Goal: Task Accomplishment & Management: Use online tool/utility

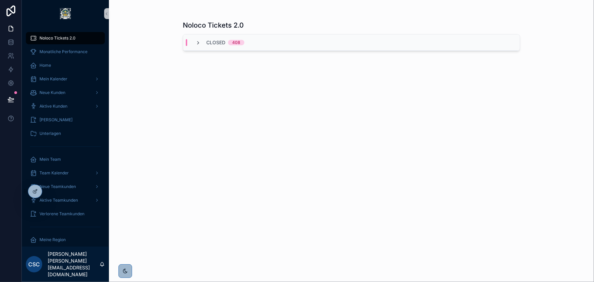
click at [200, 45] on icon "scrollable content" at bounding box center [197, 42] width 5 height 5
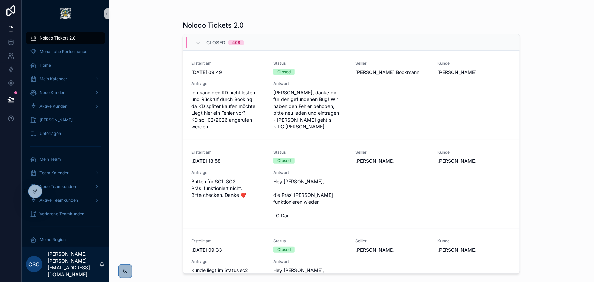
click at [199, 44] on icon "scrollable content" at bounding box center [197, 42] width 5 height 5
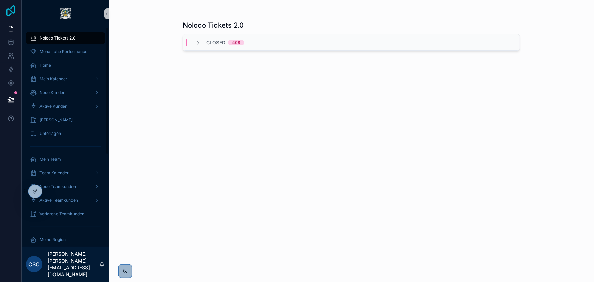
click at [14, 11] on icon at bounding box center [10, 10] width 9 height 11
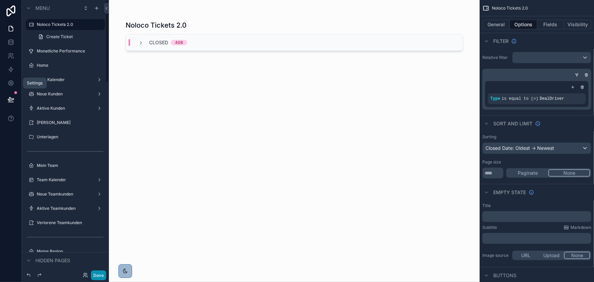
click at [102, 275] on button "Done" at bounding box center [98, 275] width 15 height 10
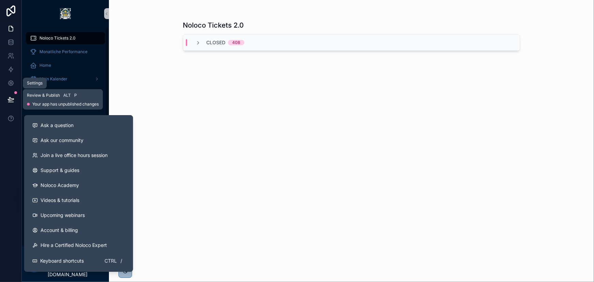
click at [14, 98] on icon at bounding box center [10, 99] width 7 height 7
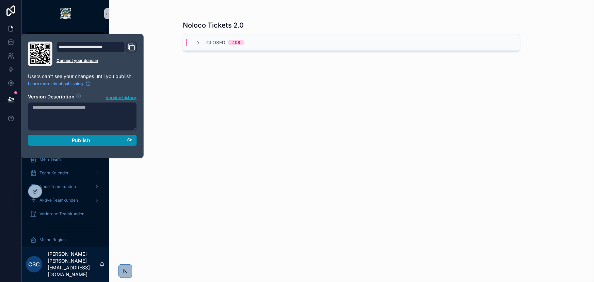
click at [99, 139] on div "Publish" at bounding box center [82, 140] width 100 height 6
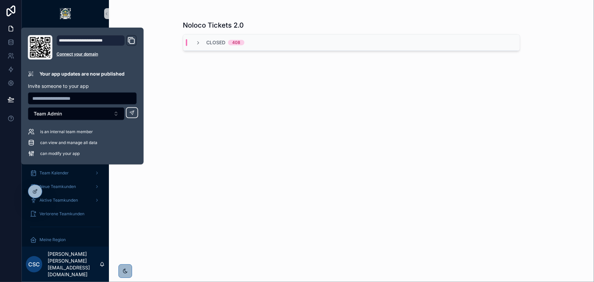
click at [188, 89] on div "Noloco Tickets 2.0 Closed 408" at bounding box center [351, 144] width 337 height 257
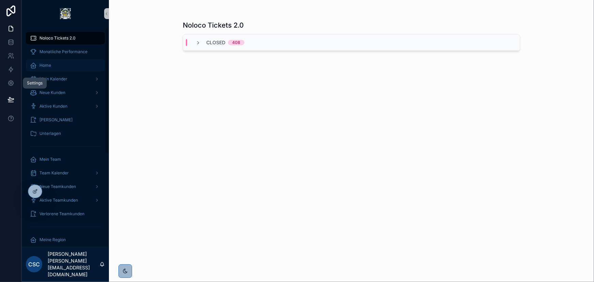
click at [60, 64] on div "Home" at bounding box center [65, 65] width 71 height 11
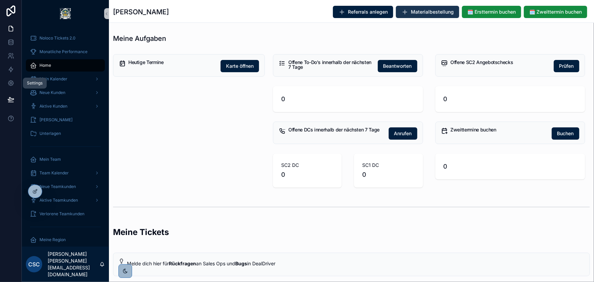
click at [437, 13] on span "Materialbestellung" at bounding box center [432, 12] width 43 height 7
click at [9, 10] on icon at bounding box center [11, 10] width 14 height 11
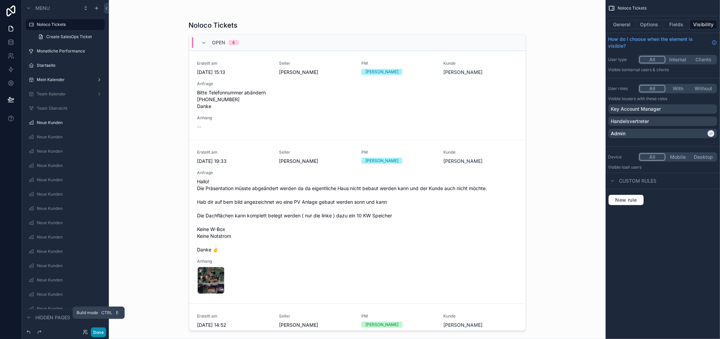
click at [101, 329] on button "Done" at bounding box center [98, 332] width 15 height 10
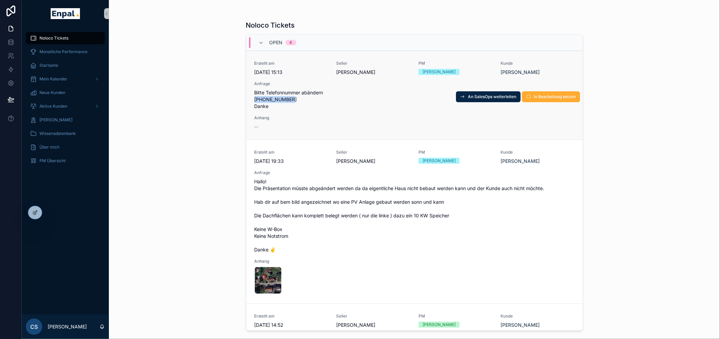
drag, startPoint x: 294, startPoint y: 96, endPoint x: 256, endPoint y: 98, distance: 37.8
click at [256, 98] on div "Erstellt am 30.9.2025 15:13 Seller Nico Heinrich PM Rene Zahrt Kunde Markus Hen…" at bounding box center [414, 95] width 337 height 89
copy span "015222530670"
click at [309, 100] on span "Bitte Telefonnummer abändern 015222530670 Danke" at bounding box center [415, 99] width 320 height 20
drag, startPoint x: 552, startPoint y: 71, endPoint x: 499, endPoint y: 73, distance: 53.5
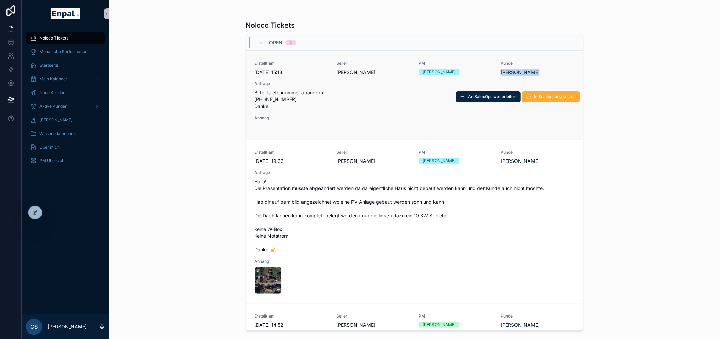
click at [499, 73] on div "Erstellt am 30.9.2025 15:13 Seller Nico Heinrich PM Rene Zahrt Kunde Markus Hen…" at bounding box center [415, 95] width 320 height 69
copy span "Markus Henkel"
drag, startPoint x: 307, startPoint y: 102, endPoint x: 273, endPoint y: 98, distance: 34.0
click at [273, 98] on span "Bitte Telefonnummer abändern 015222530670 Danke" at bounding box center [415, 99] width 320 height 20
drag, startPoint x: 258, startPoint y: 97, endPoint x: 291, endPoint y: 99, distance: 33.1
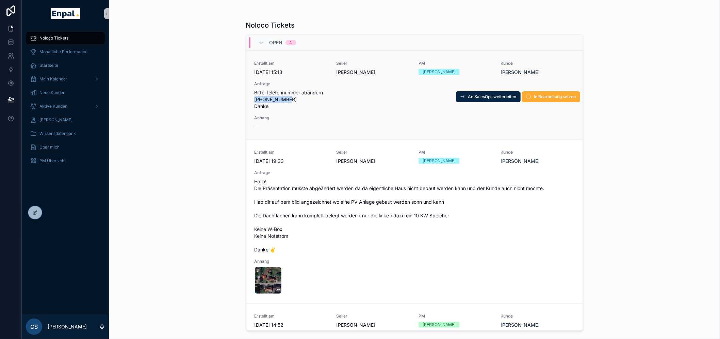
click at [291, 99] on span "Bitte Telefonnummer abändern 015222530670 Danke" at bounding box center [415, 99] width 320 height 20
copy span "015222530670"
click at [358, 115] on span "Anhang" at bounding box center [415, 117] width 320 height 5
click at [542, 96] on span "In Bearbeitung setzen" at bounding box center [555, 96] width 42 height 5
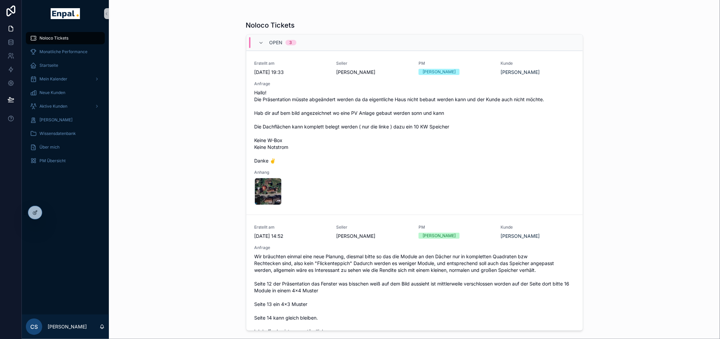
scroll to position [265, 0]
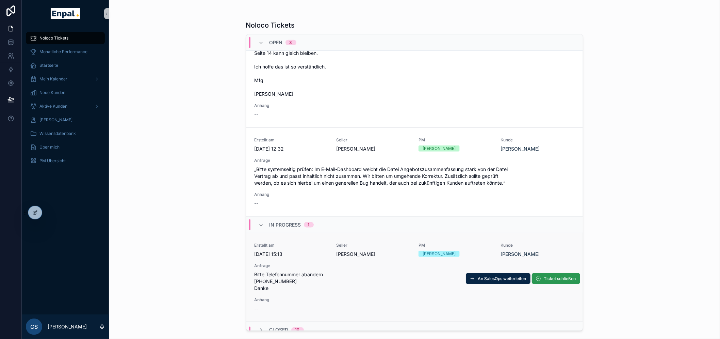
click at [548, 274] on button "Ticket schließen" at bounding box center [556, 278] width 48 height 11
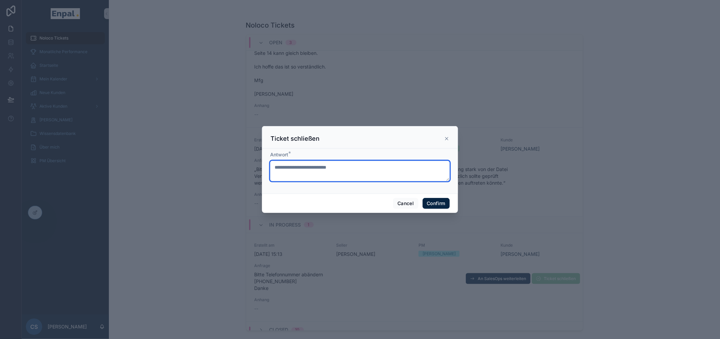
click at [328, 176] on textarea at bounding box center [360, 171] width 180 height 20
paste textarea "**********"
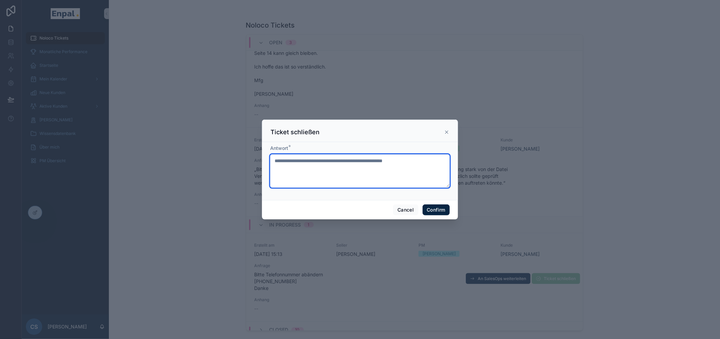
click at [274, 164] on textarea "**********" at bounding box center [360, 170] width 180 height 33
type textarea "**********"
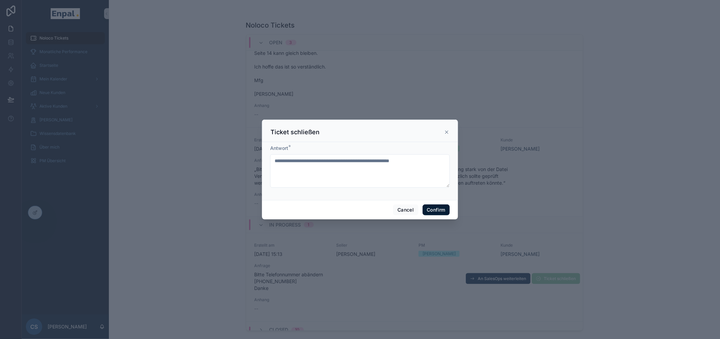
click at [444, 209] on button "Confirm" at bounding box center [436, 209] width 27 height 11
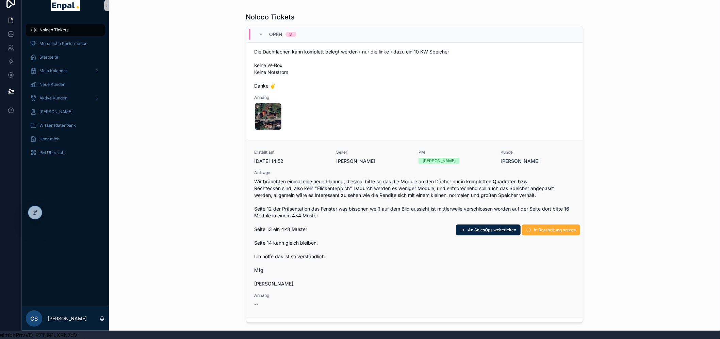
scroll to position [0, 0]
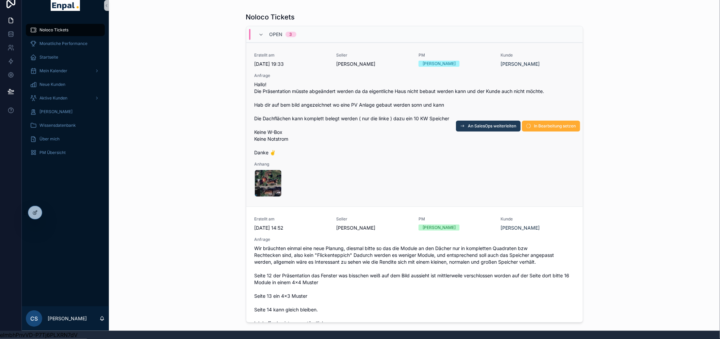
click at [480, 123] on span "An SalesOps weiterleiten" at bounding box center [492, 125] width 48 height 5
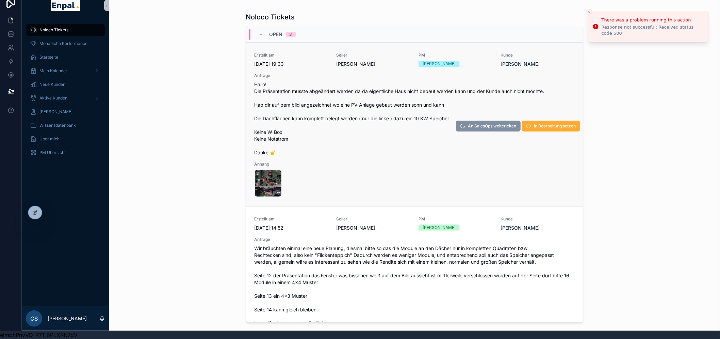
click at [633, 140] on div "Noloco Tickets Open 3 Erstellt am 29.9.2025 19:33 Seller Nico Heinrich PM Rene …" at bounding box center [414, 161] width 611 height 339
click at [590, 10] on icon "Close toast" at bounding box center [590, 12] width 4 height 4
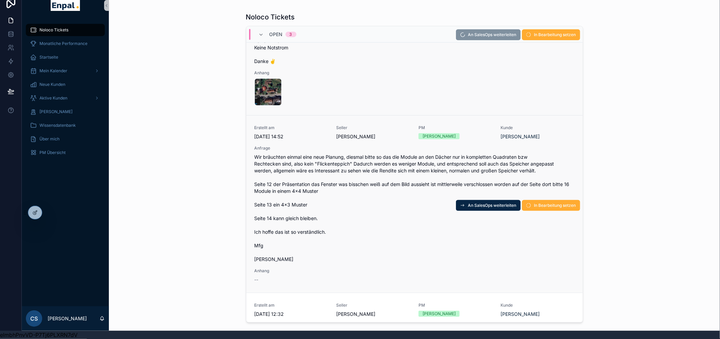
scroll to position [123, 0]
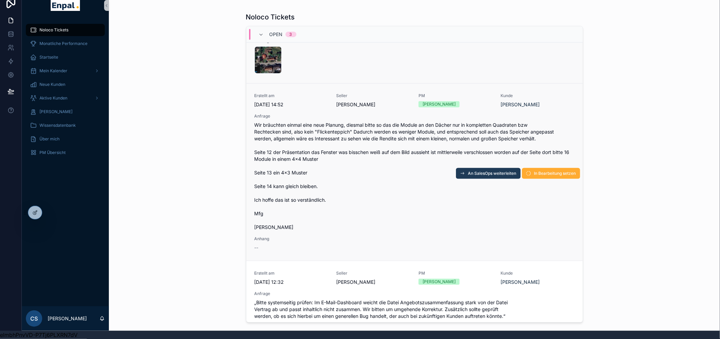
click at [473, 171] on span "An SalesOps weiterleiten" at bounding box center [492, 173] width 48 height 5
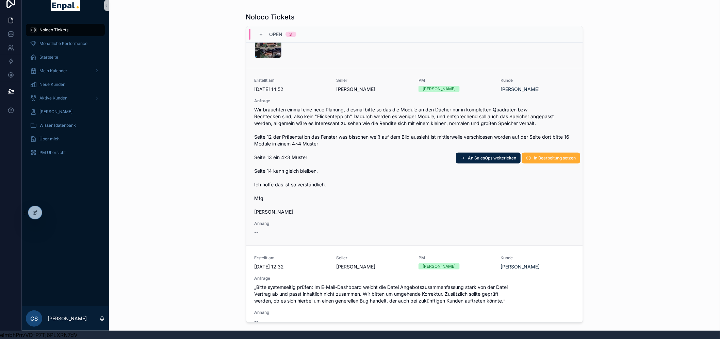
scroll to position [161, 0]
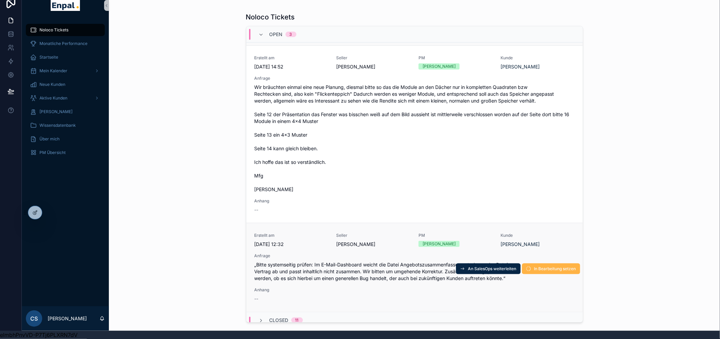
click at [550, 266] on span "In Bearbeitung setzen" at bounding box center [555, 268] width 42 height 5
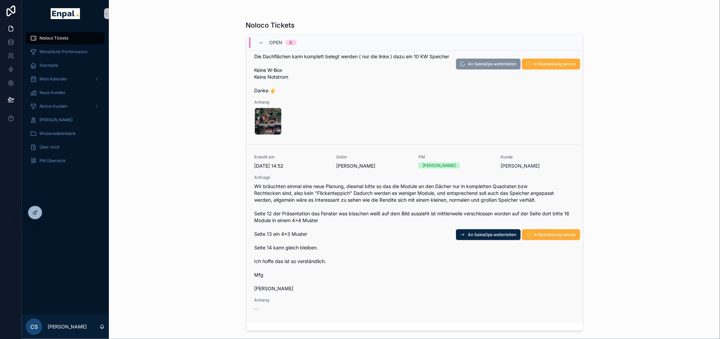
scroll to position [0, 0]
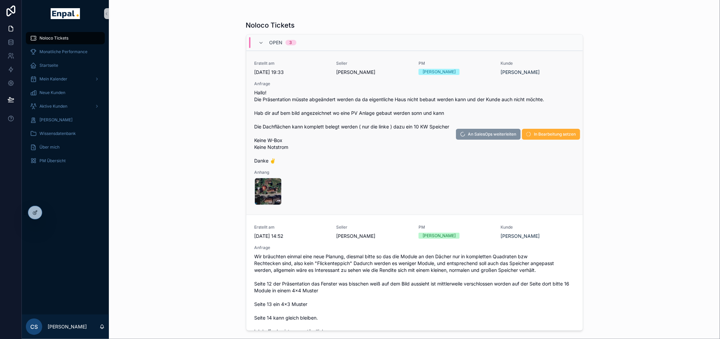
click at [213, 37] on div "Noloco Tickets Open 3 Erstellt am 29.9.2025 19:33 Seller Nico Heinrich PM Rene …" at bounding box center [414, 169] width 611 height 339
click at [488, 134] on span "An SalesOps weiterleiten" at bounding box center [492, 133] width 48 height 5
drag, startPoint x: 702, startPoint y: 29, endPoint x: 668, endPoint y: 28, distance: 34.4
click at [668, 28] on li "There was a problem running this action Response not successful: Received statu…" at bounding box center [648, 22] width 121 height 25
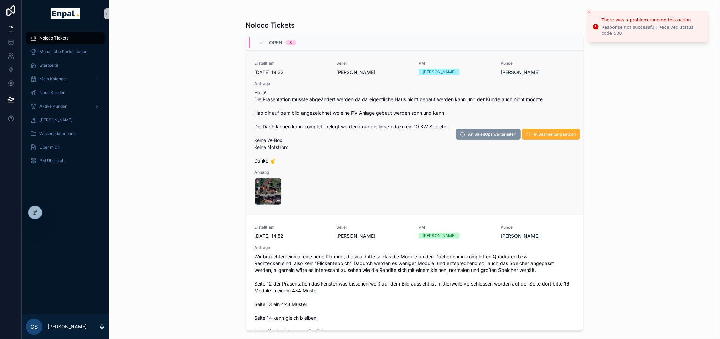
click at [620, 101] on div "Noloco Tickets Open 3 Erstellt am [DATE] 19:33 Seller [PERSON_NAME] PM [PERSON_…" at bounding box center [414, 169] width 611 height 339
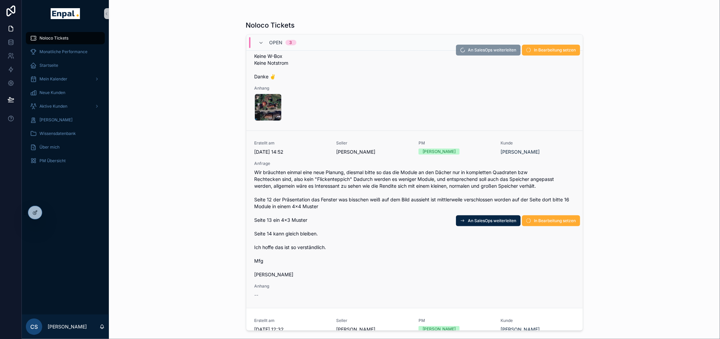
scroll to position [161, 0]
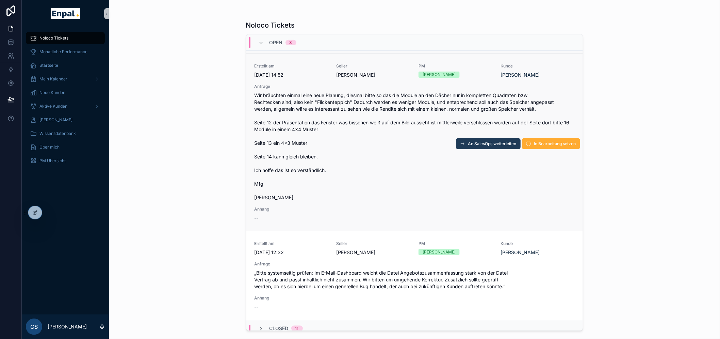
click at [468, 144] on span "An SalesOps weiterleiten" at bounding box center [492, 143] width 48 height 5
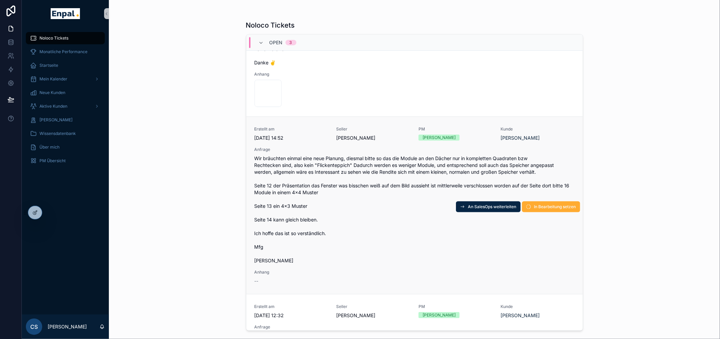
scroll to position [113, 0]
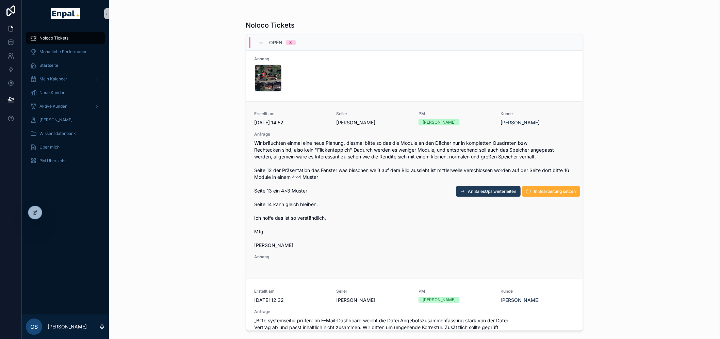
click at [483, 192] on span "An SalesOps weiterleiten" at bounding box center [492, 191] width 48 height 5
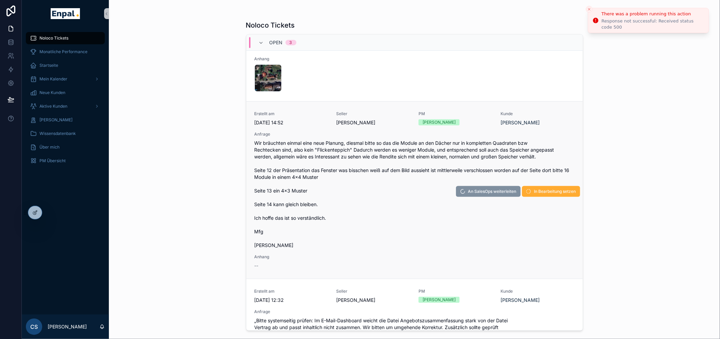
drag, startPoint x: 703, startPoint y: 27, endPoint x: 612, endPoint y: 24, distance: 90.6
click at [612, 24] on li "There was a problem running this action Response not successful: Received statu…" at bounding box center [648, 20] width 121 height 25
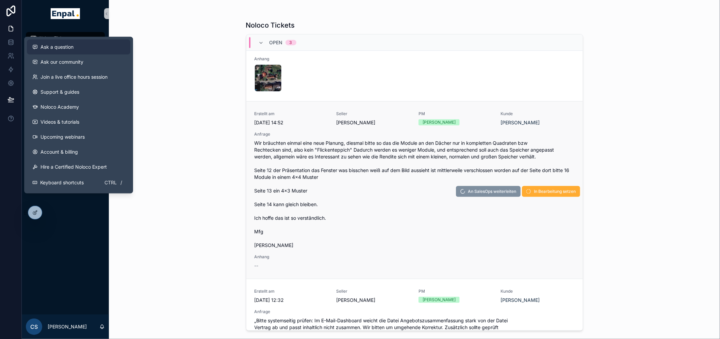
click at [60, 45] on span "Ask a question" at bounding box center [57, 47] width 33 height 7
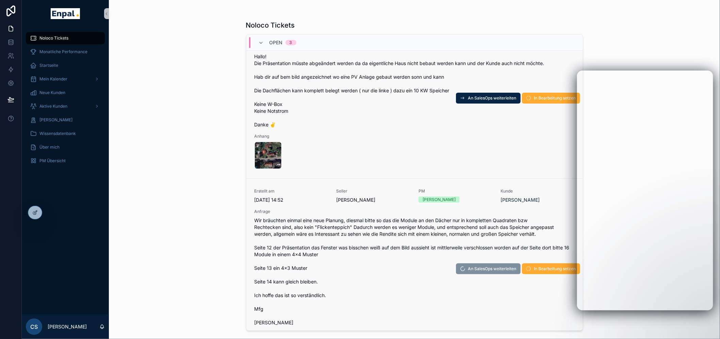
scroll to position [0, 0]
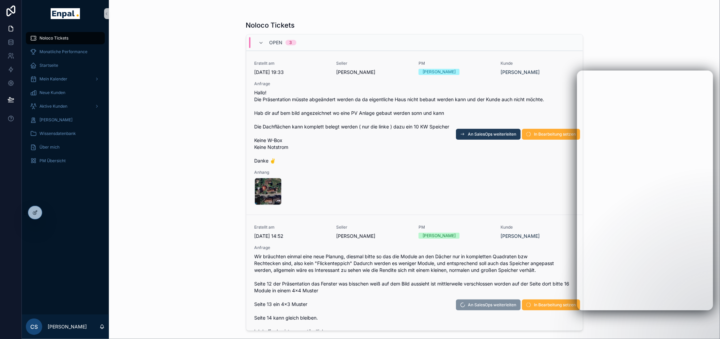
click at [483, 131] on span "An SalesOps weiterleiten" at bounding box center [492, 133] width 48 height 5
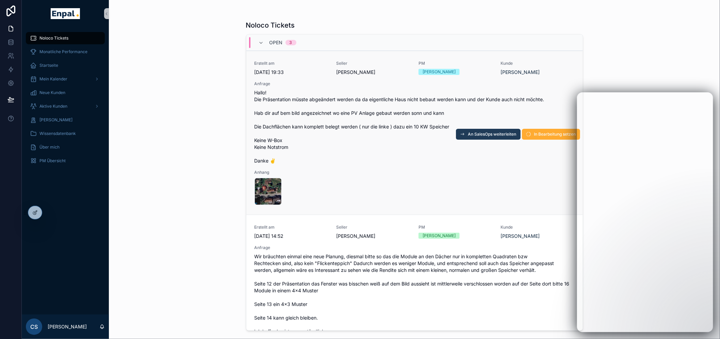
click at [492, 133] on span "An SalesOps weiterleiten" at bounding box center [492, 133] width 48 height 5
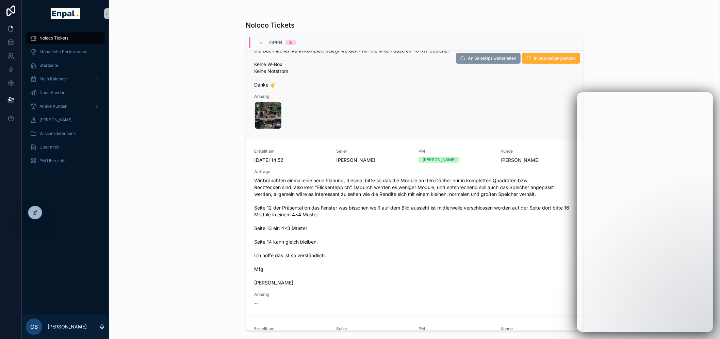
scroll to position [113, 0]
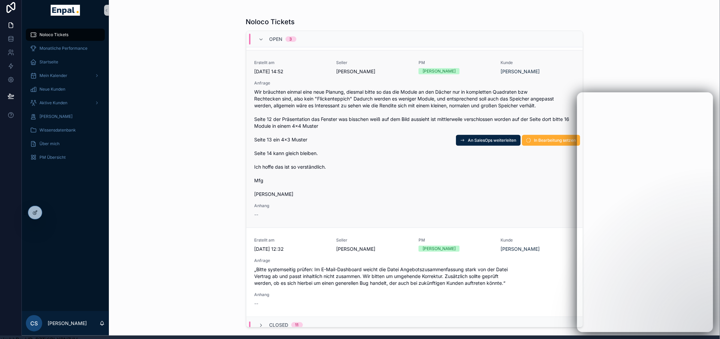
scroll to position [14, 0]
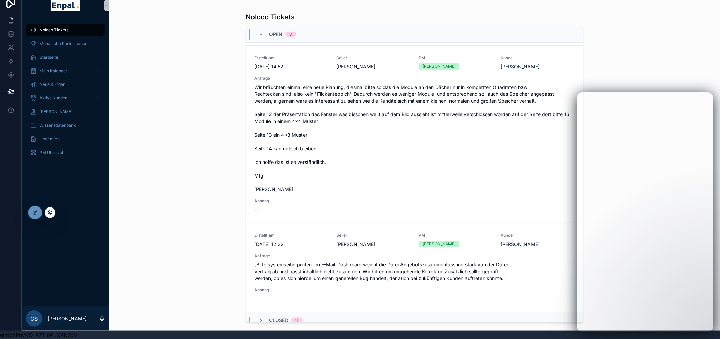
click at [50, 213] on icon at bounding box center [49, 213] width 3 height 1
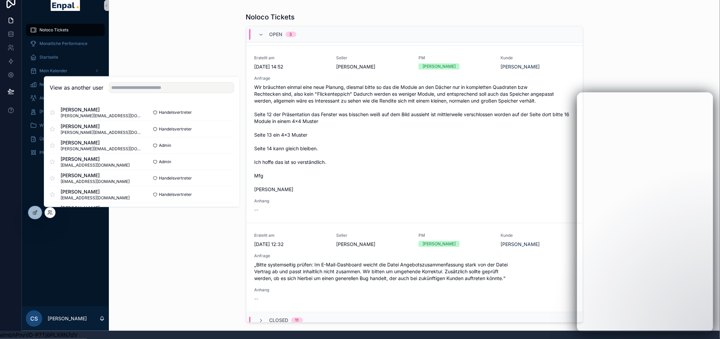
click at [148, 93] on div "View as another user" at bounding box center [141, 88] width 195 height 22
click at [151, 90] on input "text" at bounding box center [171, 87] width 125 height 11
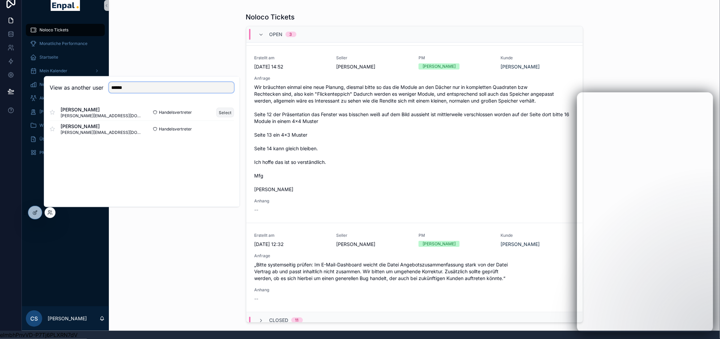
type input "******"
click at [223, 112] on button "Select" at bounding box center [226, 112] width 18 height 10
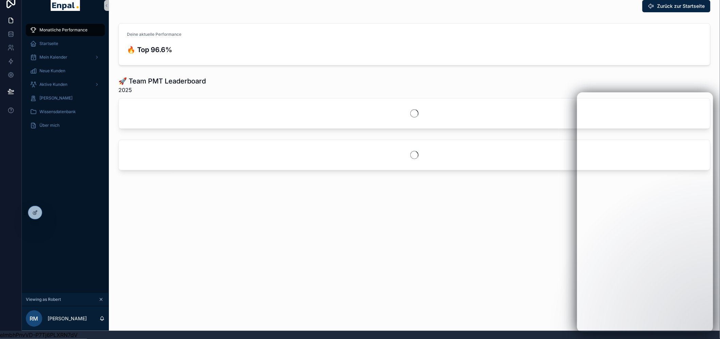
scroll to position [14, 0]
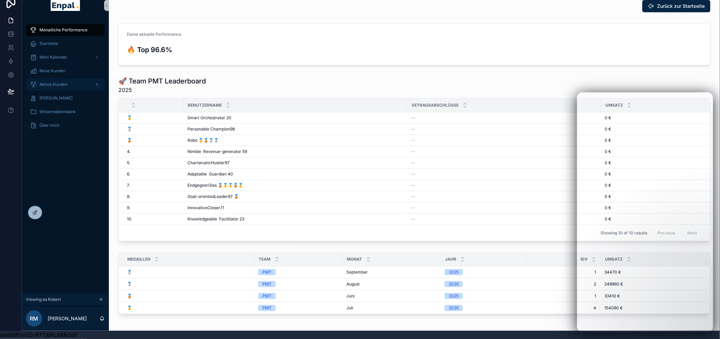
click at [60, 82] on span "Aktive Kunden" at bounding box center [53, 84] width 28 height 5
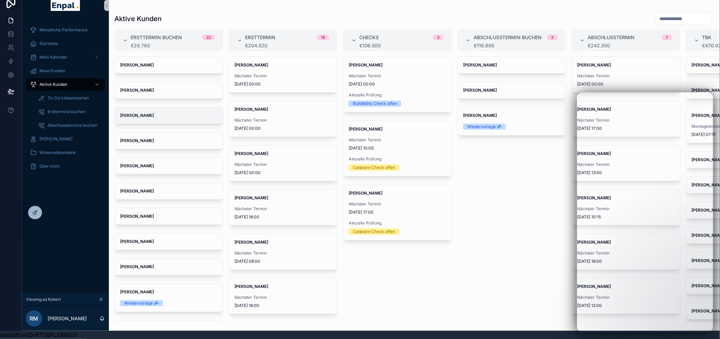
click at [155, 113] on span "Jan Richter" at bounding box center [168, 115] width 97 height 5
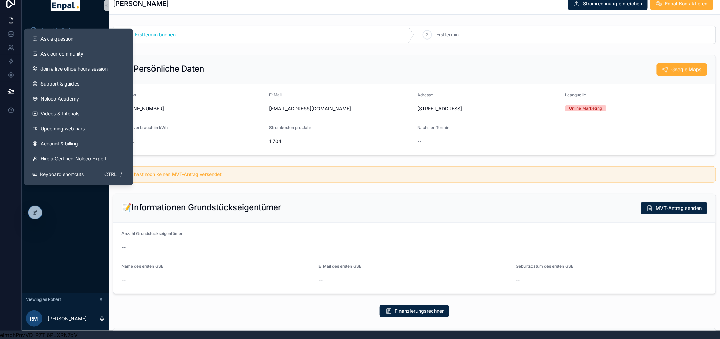
drag, startPoint x: 67, startPoint y: 30, endPoint x: 284, endPoint y: 68, distance: 220.9
click at [67, 35] on span "Ask a question" at bounding box center [57, 38] width 33 height 7
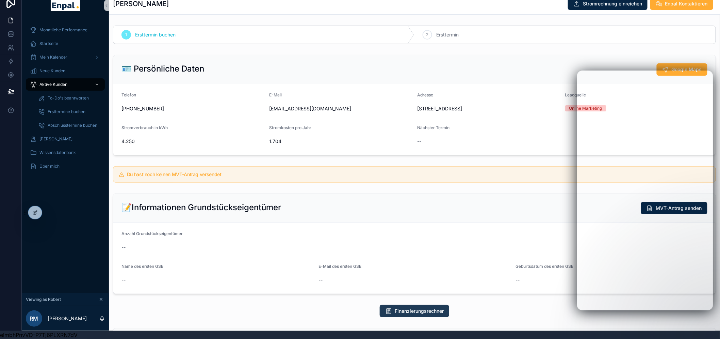
click at [412, 308] on span "Finanzierungsrechner" at bounding box center [419, 310] width 49 height 7
click at [58, 212] on div "Monatliche Performance Startseite Mein Kalender Neue Kunden Aktive Kunden To-Do…" at bounding box center [65, 156] width 87 height 274
click at [50, 212] on icon at bounding box center [49, 212] width 5 height 5
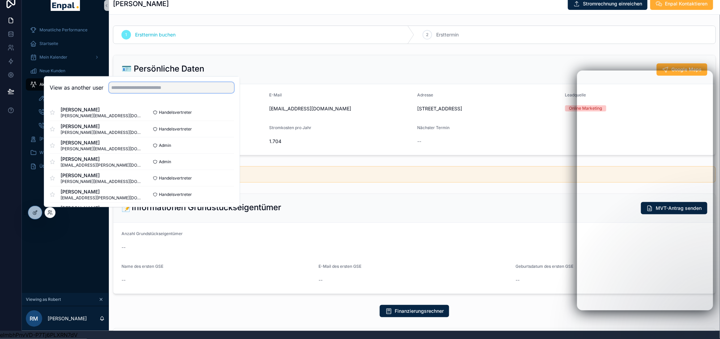
click at [148, 90] on input "text" at bounding box center [171, 87] width 125 height 11
type input "****"
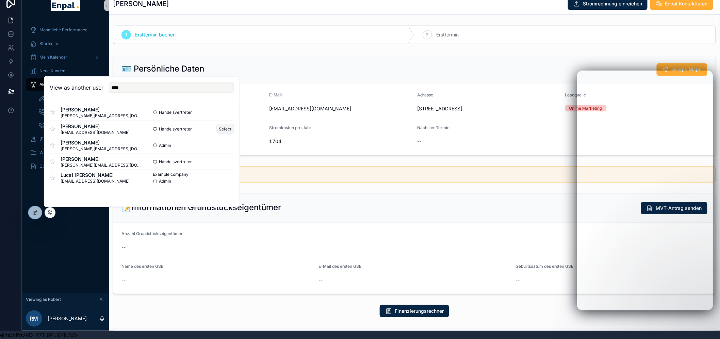
click at [230, 128] on button "Select" at bounding box center [226, 129] width 18 height 10
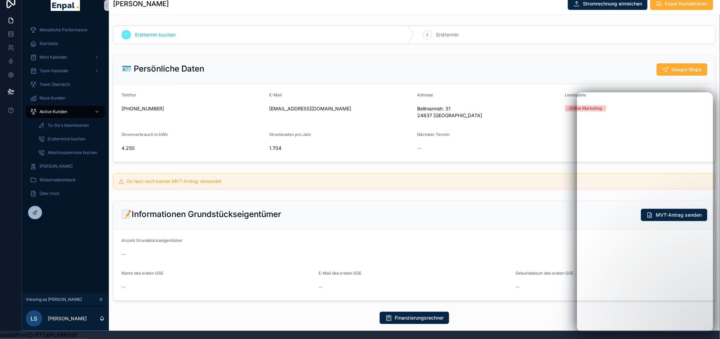
scroll to position [14, 0]
click at [49, 109] on span "Aktive Kunden" at bounding box center [53, 111] width 28 height 5
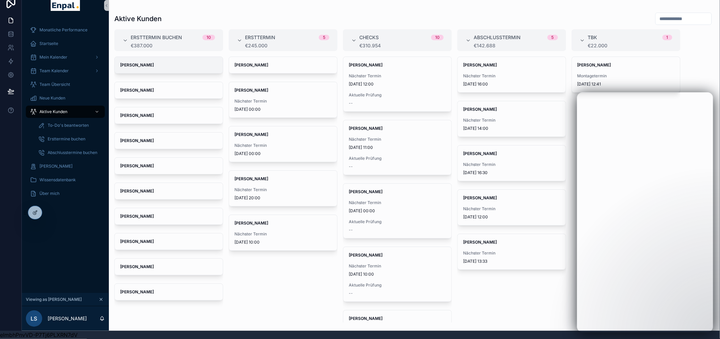
click at [166, 62] on div "[PERSON_NAME]" at bounding box center [169, 65] width 108 height 16
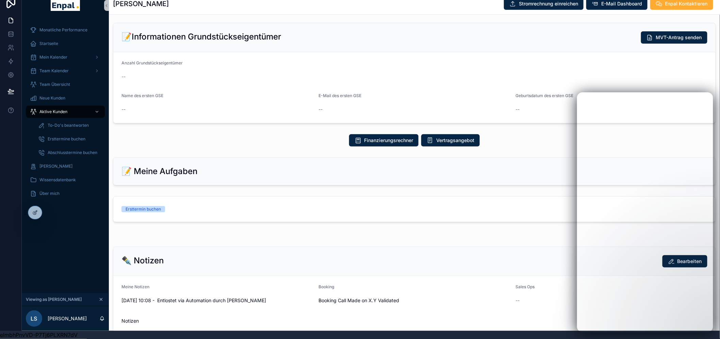
scroll to position [176, 0]
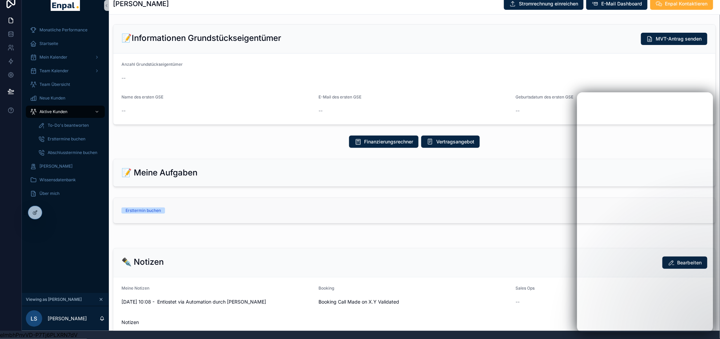
click at [205, 207] on div "Ersttermin buchen" at bounding box center [192, 210] width 141 height 6
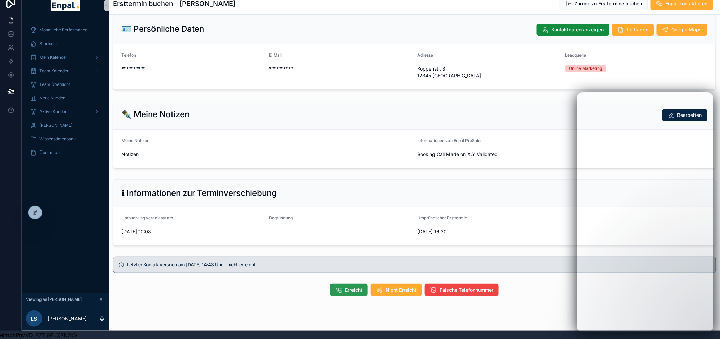
scroll to position [16, 0]
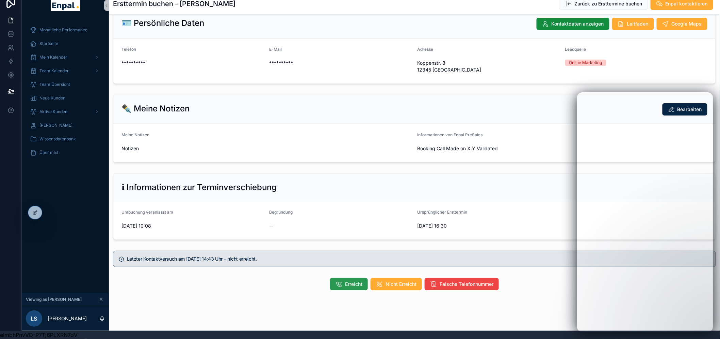
click at [348, 278] on button "Erreicht" at bounding box center [349, 284] width 38 height 12
click at [349, 278] on span "Erreicht" at bounding box center [349, 284] width 36 height 12
click at [62, 109] on span "Aktive Kunden" at bounding box center [53, 111] width 28 height 5
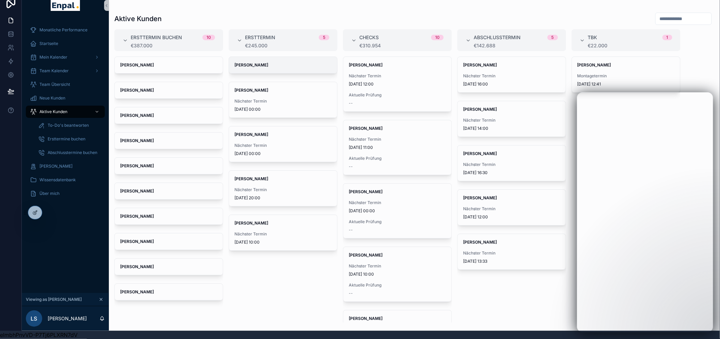
click at [286, 62] on div "[PERSON_NAME]" at bounding box center [283, 65] width 108 height 16
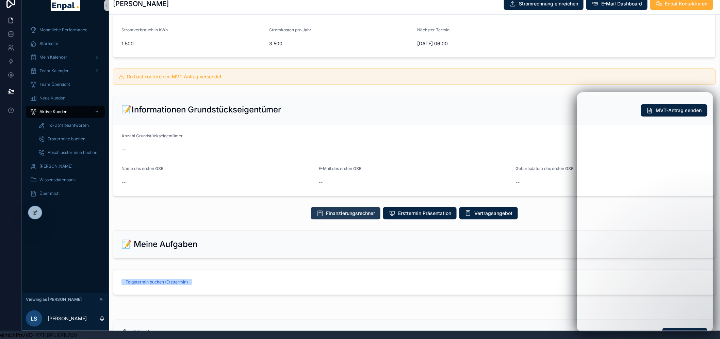
scroll to position [113, 0]
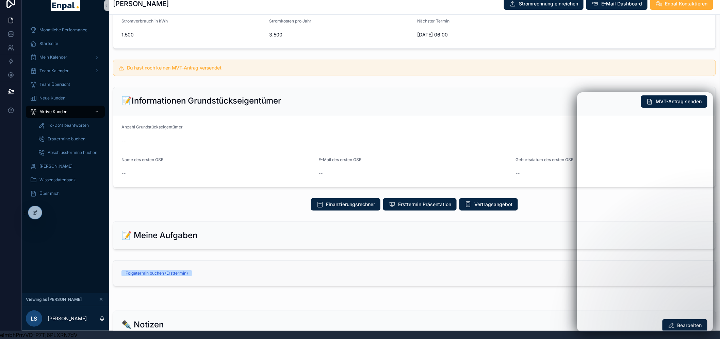
click at [227, 270] on div "Folgetermin buchen (Ersttermin)" at bounding box center [192, 273] width 141 height 6
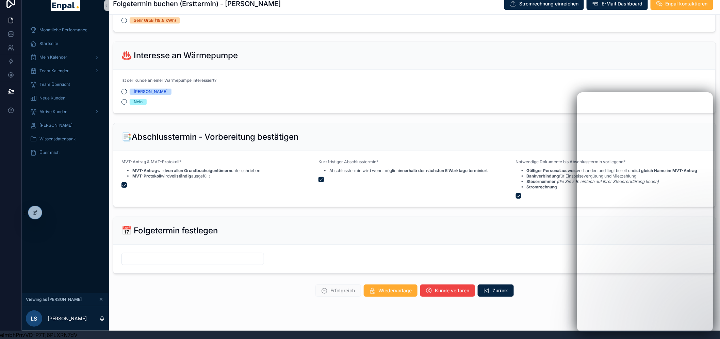
scroll to position [764, 0]
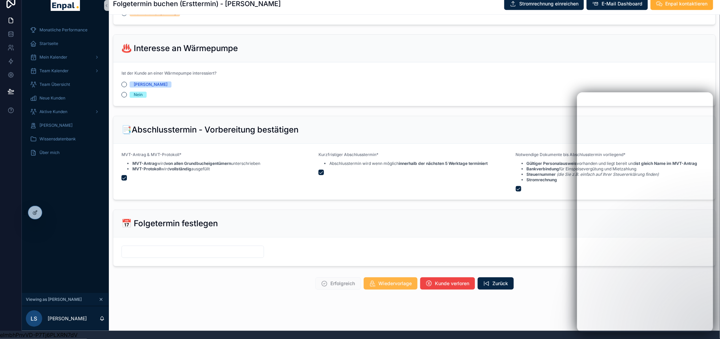
click at [389, 280] on span "Wiedervorlage" at bounding box center [395, 283] width 33 height 7
click at [392, 280] on span "Wiedervorlage" at bounding box center [395, 283] width 33 height 7
click at [502, 280] on span "Zurück" at bounding box center [501, 283] width 16 height 7
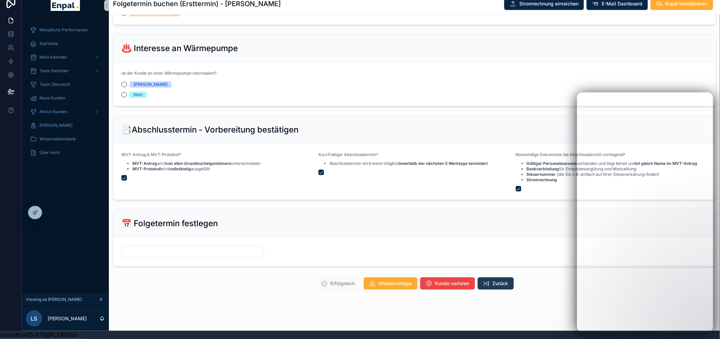
click at [494, 280] on span "Zurück" at bounding box center [501, 283] width 16 height 7
click at [487, 281] on icon "scrollable content" at bounding box center [486, 283] width 7 height 7
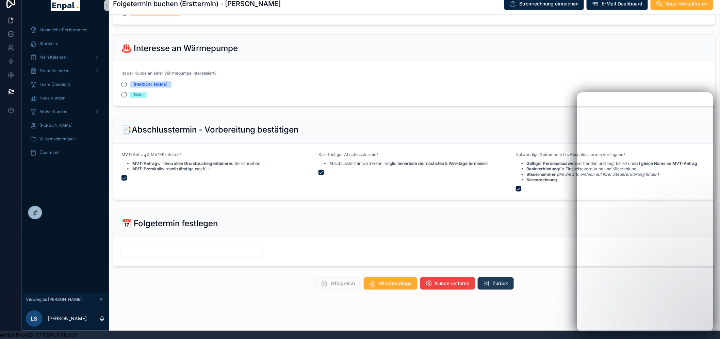
click at [487, 281] on icon "scrollable content" at bounding box center [486, 283] width 7 height 7
click at [454, 280] on span "Kunde verloren" at bounding box center [452, 283] width 34 height 7
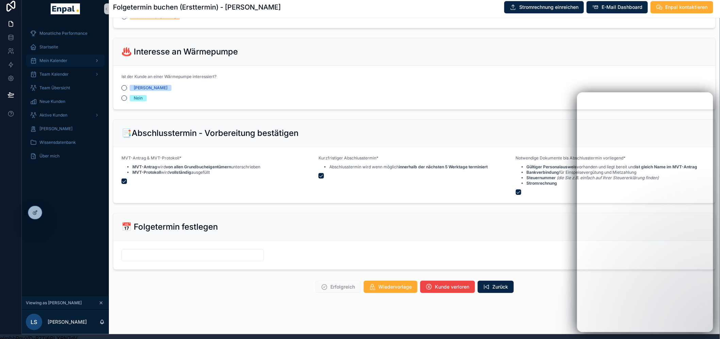
scroll to position [0, 0]
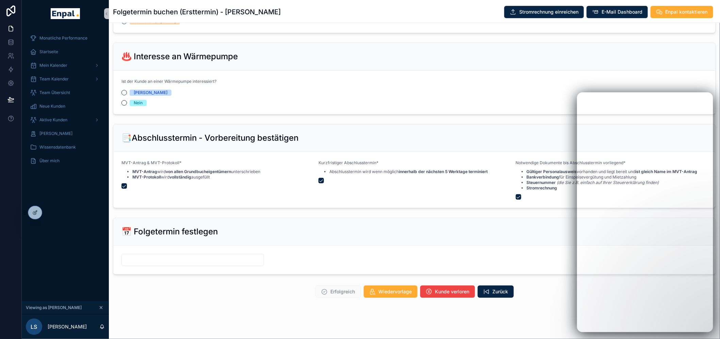
drag, startPoint x: 8, startPoint y: 16, endPoint x: 18, endPoint y: 17, distance: 10.0
click at [8, 16] on icon at bounding box center [10, 10] width 9 height 11
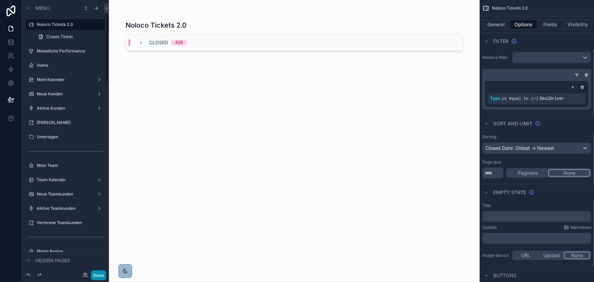
click at [98, 275] on button "Done" at bounding box center [98, 275] width 15 height 10
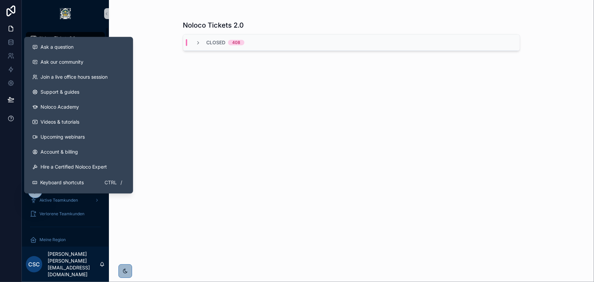
click at [14, 121] on button at bounding box center [10, 118] width 21 height 19
click at [62, 45] on span "Ask a question" at bounding box center [57, 47] width 33 height 7
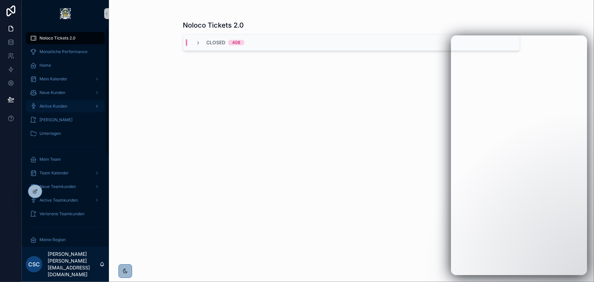
drag, startPoint x: 55, startPoint y: 101, endPoint x: 71, endPoint y: 105, distance: 16.7
click at [55, 101] on div "Aktive Kunden" at bounding box center [65, 106] width 71 height 11
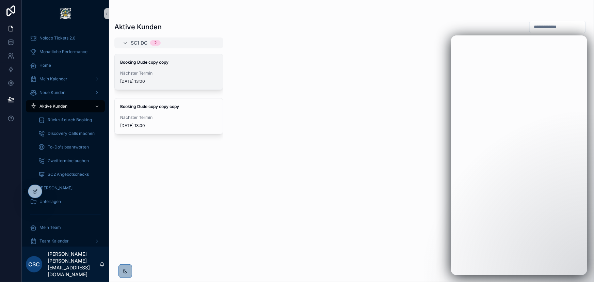
click at [192, 79] on span "[DATE] 13:00" at bounding box center [168, 81] width 97 height 5
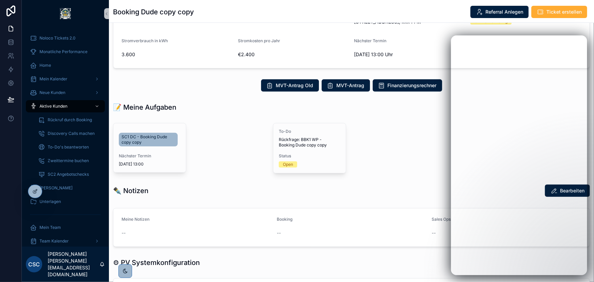
scroll to position [93, 0]
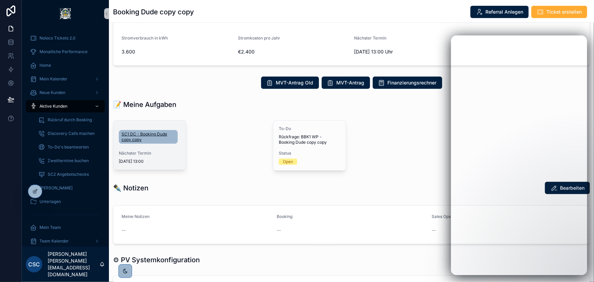
click at [155, 132] on span "SC1 DC - Booking Dude copy copy" at bounding box center [148, 136] width 53 height 11
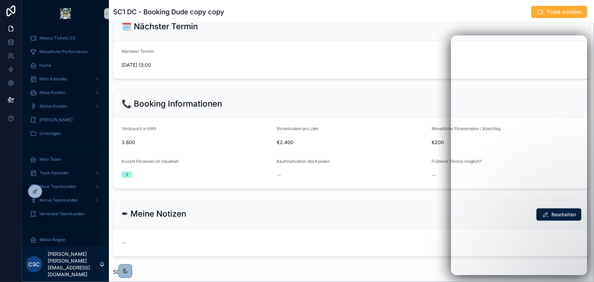
scroll to position [184, 0]
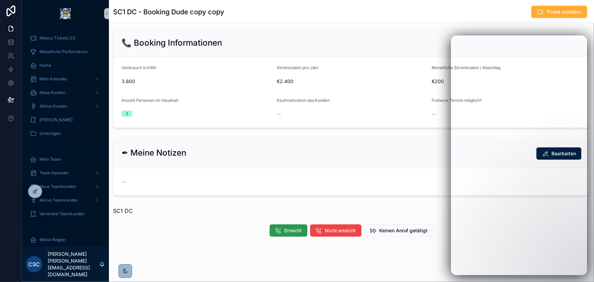
click at [288, 228] on span "Erreicht" at bounding box center [293, 230] width 17 height 7
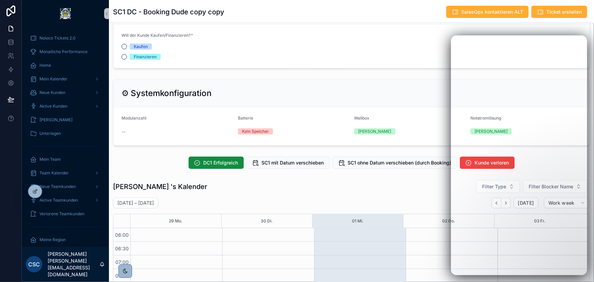
scroll to position [208, 0]
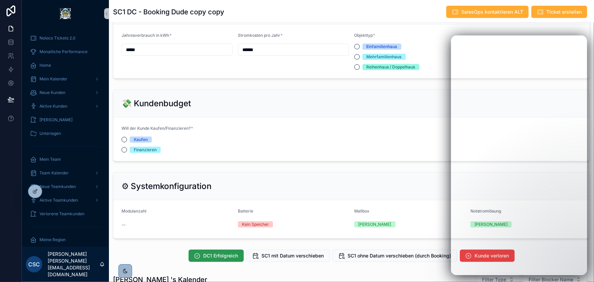
click at [215, 253] on span "DC1 Erfolgreich" at bounding box center [221, 255] width 35 height 7
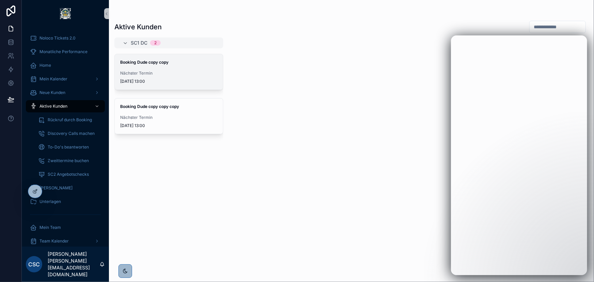
click at [186, 77] on div "Nächster Termin 6.2.2025 13:00" at bounding box center [168, 77] width 97 height 14
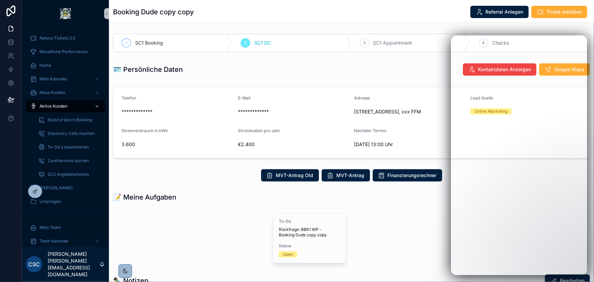
click at [49, 106] on span "Aktive Kunden" at bounding box center [53, 105] width 28 height 5
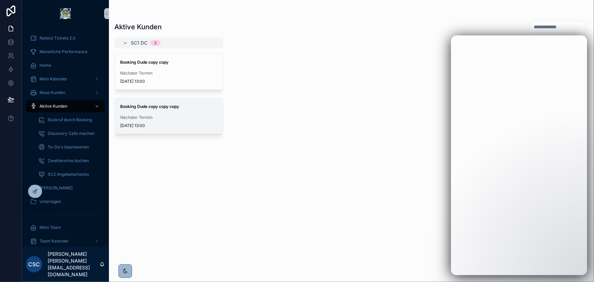
click at [189, 106] on span "Booking Dude copy copy copy" at bounding box center [168, 106] width 97 height 5
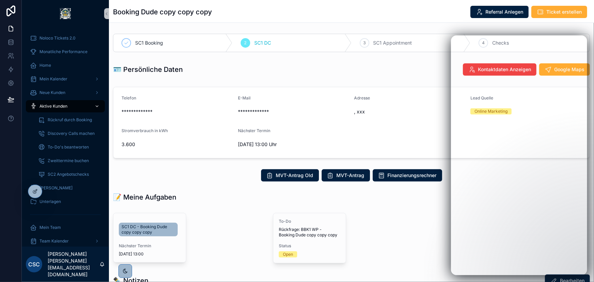
click at [67, 107] on span "Aktive Kunden" at bounding box center [53, 105] width 28 height 5
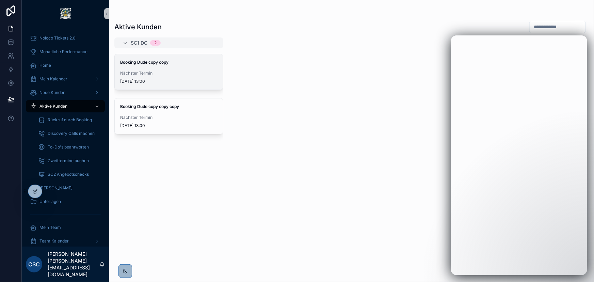
click at [158, 78] on div "Nächster Termin 6.2.2025 13:00" at bounding box center [168, 77] width 97 height 14
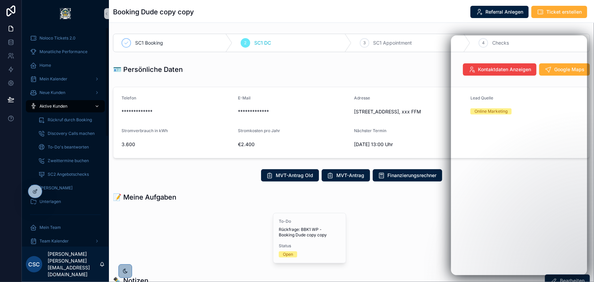
click at [59, 105] on span "Aktive Kunden" at bounding box center [53, 105] width 28 height 5
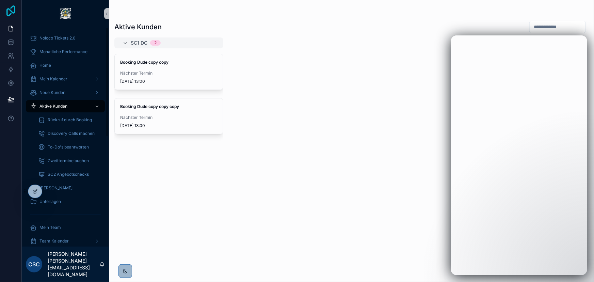
click at [12, 8] on icon at bounding box center [11, 10] width 14 height 11
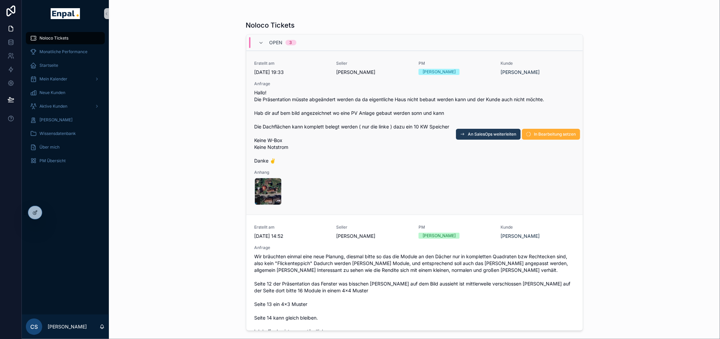
click at [471, 132] on span "An SalesOps weiterleiten" at bounding box center [492, 133] width 48 height 5
click at [477, 134] on span "An SalesOps weiterleiten" at bounding box center [492, 133] width 48 height 5
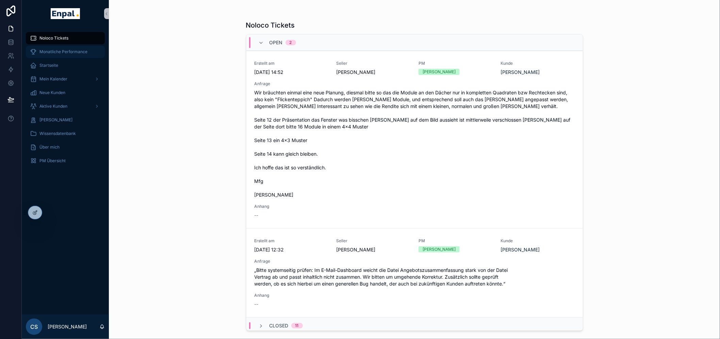
click at [65, 50] on span "Monatliche Performance" at bounding box center [63, 51] width 48 height 5
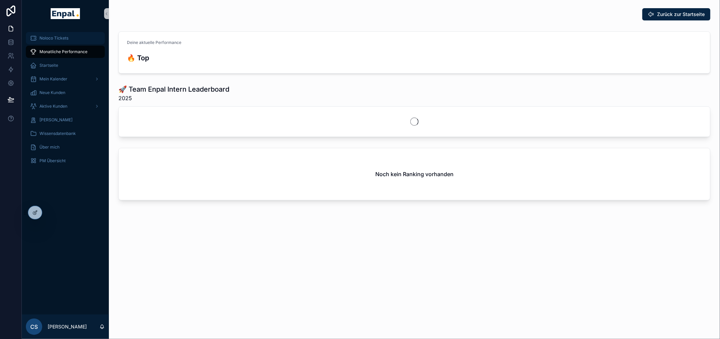
click at [64, 39] on span "Noloco Tickets" at bounding box center [53, 37] width 29 height 5
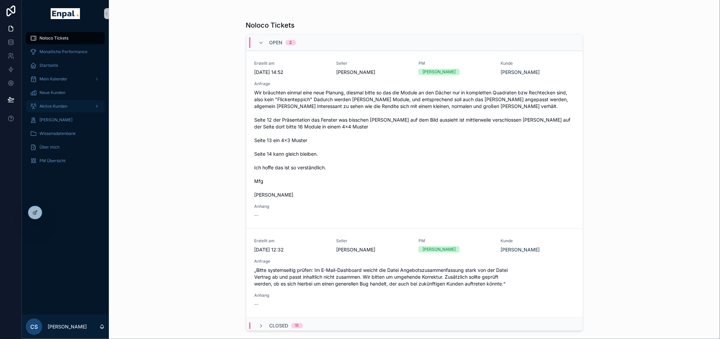
click at [63, 104] on span "Aktive Kunden" at bounding box center [53, 105] width 28 height 5
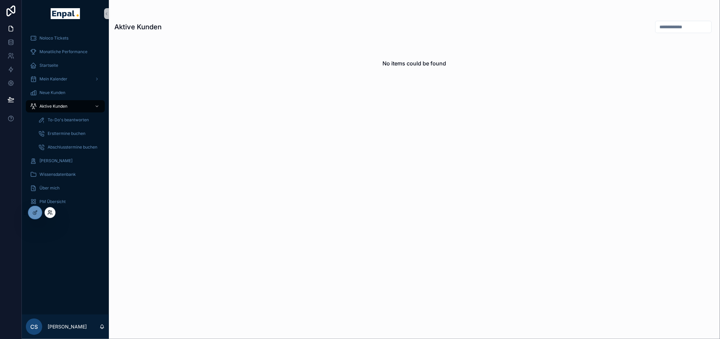
click at [49, 211] on icon at bounding box center [49, 212] width 5 height 5
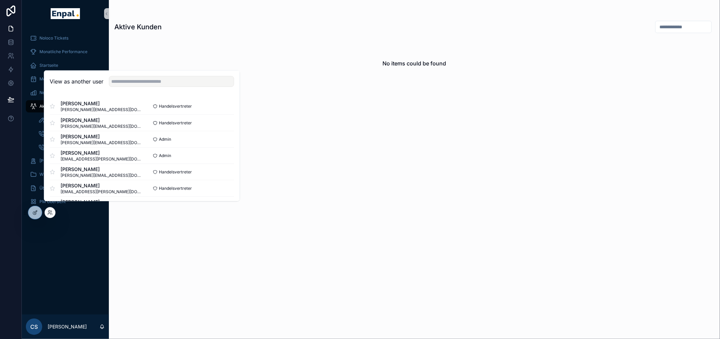
click at [150, 93] on div "View as another user" at bounding box center [141, 82] width 195 height 22
click at [151, 92] on div "View as another user" at bounding box center [141, 82] width 195 height 22
click at [151, 87] on input "text" at bounding box center [171, 81] width 125 height 11
type input "****"
click at [233, 126] on button "Select" at bounding box center [226, 123] width 18 height 10
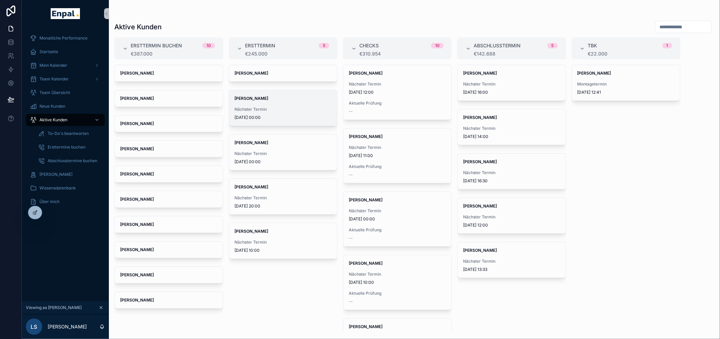
click at [299, 106] on div "[PERSON_NAME] Nächster Termin [DATE] 00:00" at bounding box center [283, 107] width 108 height 35
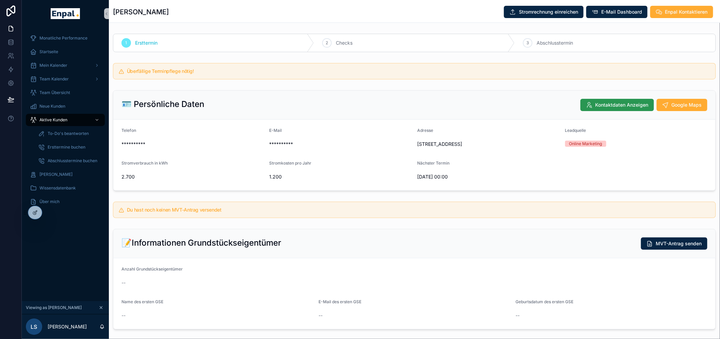
click at [616, 100] on button "Kontaktdaten Anzeigen" at bounding box center [618, 105] width 74 height 12
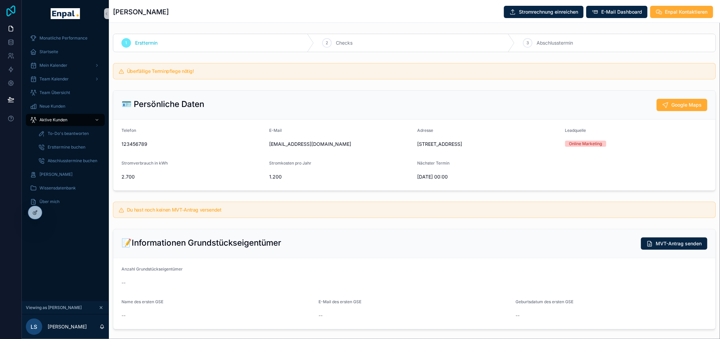
click at [6, 10] on icon at bounding box center [11, 10] width 14 height 11
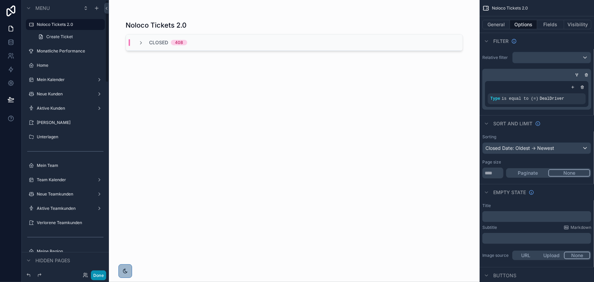
click at [99, 275] on button "Done" at bounding box center [98, 275] width 15 height 10
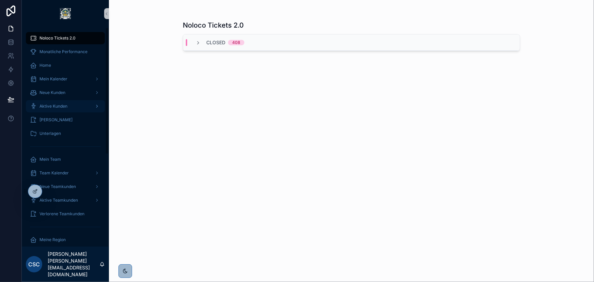
click at [62, 106] on span "Aktive Kunden" at bounding box center [53, 105] width 28 height 5
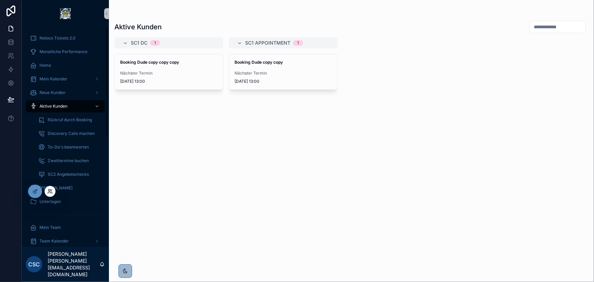
click at [48, 190] on icon at bounding box center [49, 190] width 2 height 2
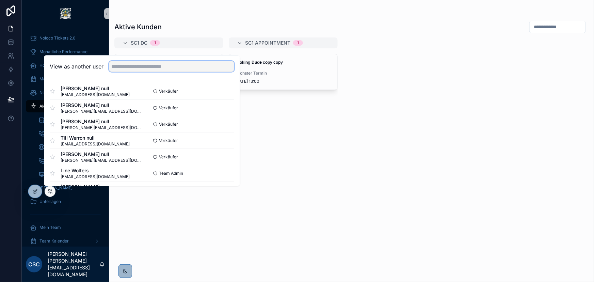
click at [186, 64] on input "text" at bounding box center [171, 66] width 125 height 11
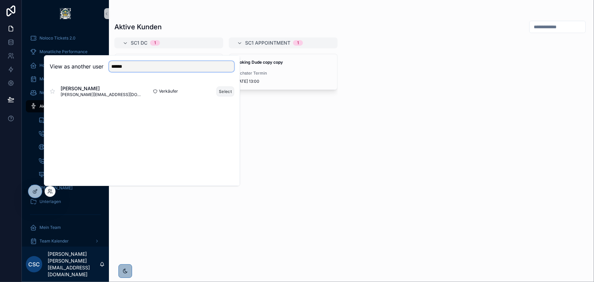
type input "******"
click at [222, 92] on button "Select" at bounding box center [226, 91] width 18 height 10
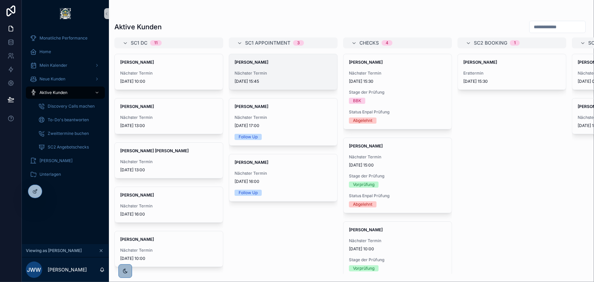
click at [267, 79] on span "[DATE] 15:45" at bounding box center [283, 81] width 97 height 5
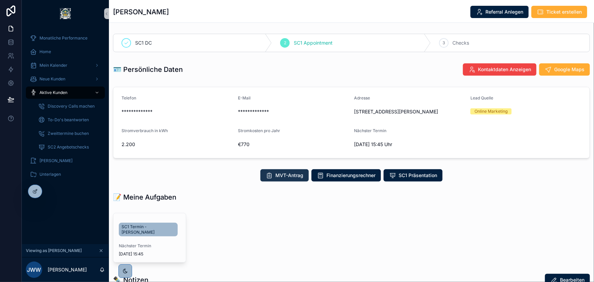
click at [277, 176] on span "MVT-Antrag" at bounding box center [289, 175] width 28 height 7
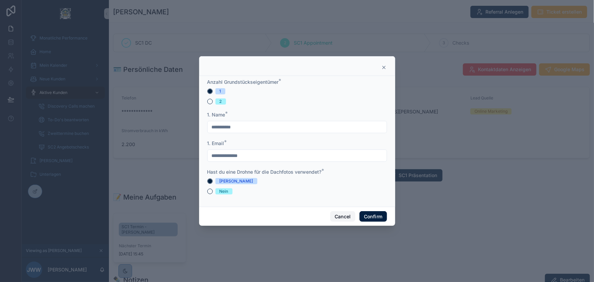
click at [342, 212] on button "Cancel" at bounding box center [342, 216] width 25 height 11
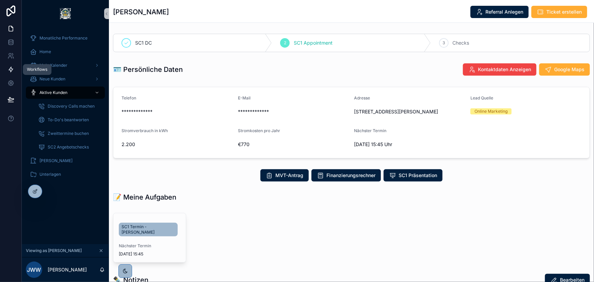
click at [11, 71] on icon at bounding box center [11, 69] width 4 height 5
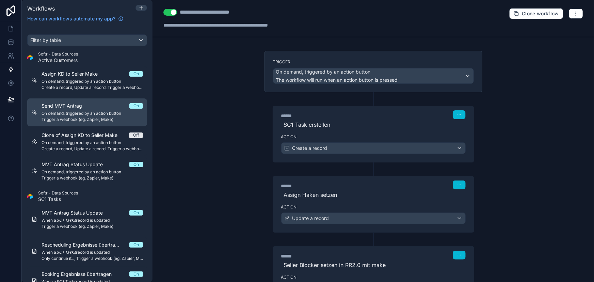
click at [75, 118] on span "Trigger a webhook (eg. Zapier, Make)" at bounding box center [92, 119] width 101 height 5
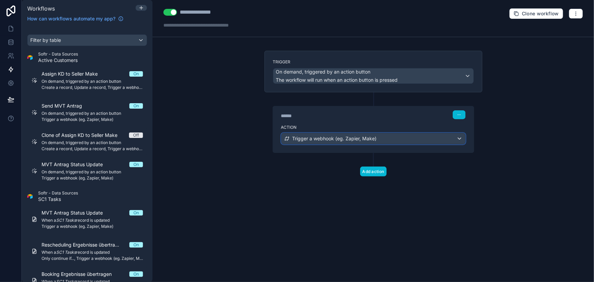
click at [348, 135] on span "Trigger a webhook (eg. Zapier, Make)" at bounding box center [334, 138] width 84 height 7
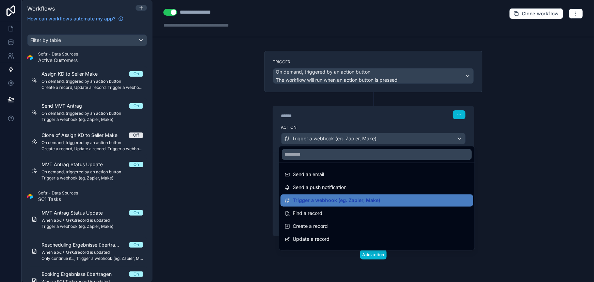
click at [536, 130] on div at bounding box center [297, 141] width 594 height 282
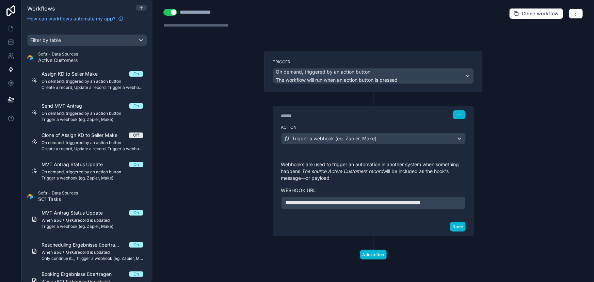
click at [412, 207] on p "**********" at bounding box center [374, 203] width 176 height 8
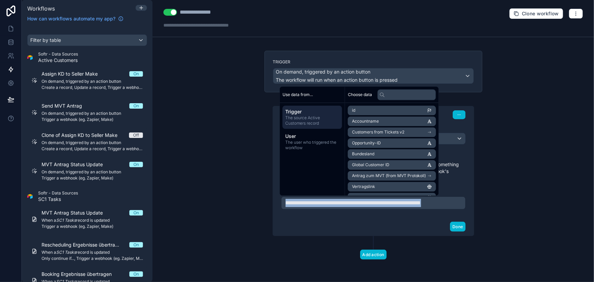
copy span "**********"
click at [526, 153] on div "**********" at bounding box center [374, 141] width 442 height 282
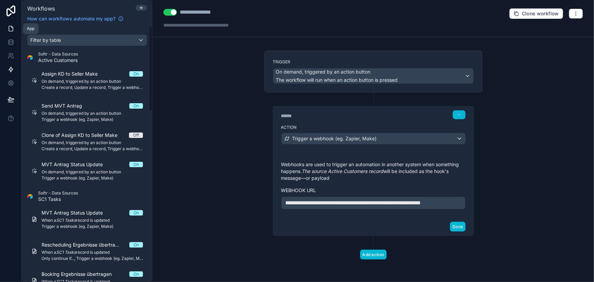
click at [6, 24] on link at bounding box center [10, 29] width 21 height 14
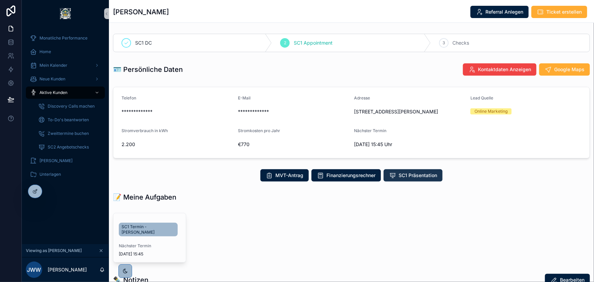
click at [395, 169] on button "SC1 Präsentation" at bounding box center [413, 175] width 59 height 12
click at [61, 93] on span "Aktive Kunden" at bounding box center [53, 92] width 28 height 5
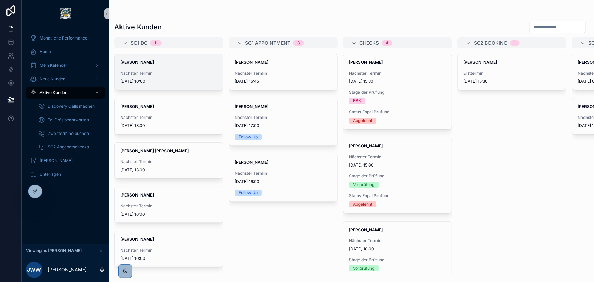
click at [166, 82] on span "[DATE] 10:00" at bounding box center [168, 81] width 97 height 5
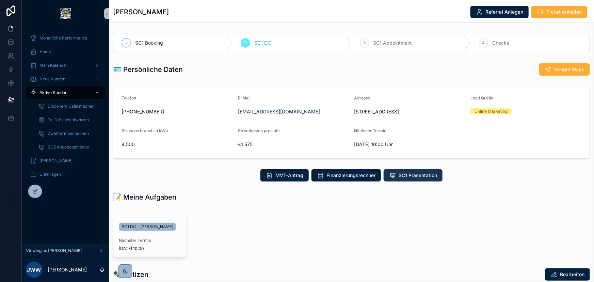
click at [406, 173] on span "SC1 Präsentation" at bounding box center [418, 175] width 38 height 7
click at [281, 175] on span "MVT-Antrag" at bounding box center [289, 175] width 28 height 7
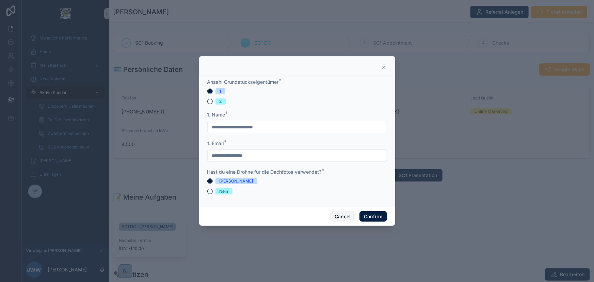
click at [345, 217] on button "Cancel" at bounding box center [342, 216] width 25 height 11
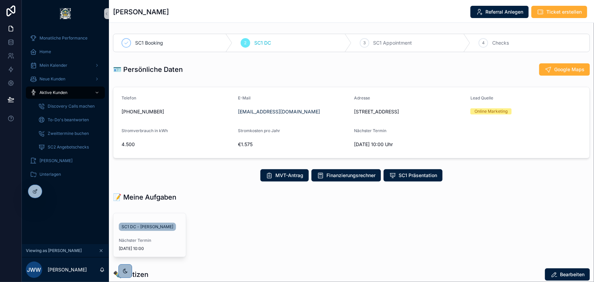
drag, startPoint x: 204, startPoint y: 11, endPoint x: 114, endPoint y: 16, distance: 90.7
click at [114, 16] on div "[PERSON_NAME] Referral Anlegen Ticket erstellen" at bounding box center [351, 11] width 477 height 13
copy h1 "[PERSON_NAME]"
click at [12, 75] on link at bounding box center [10, 70] width 21 height 14
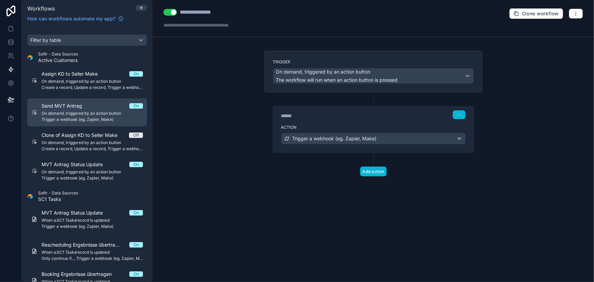
click at [82, 118] on span "Trigger a webhook (eg. Zapier, Make)" at bounding box center [92, 119] width 101 height 5
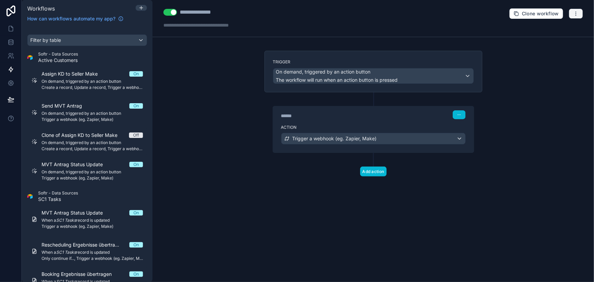
click at [572, 17] on button "button" at bounding box center [576, 14] width 14 height 10
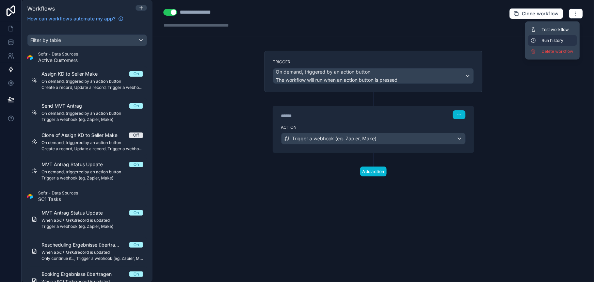
click at [561, 39] on span "Run history" at bounding box center [558, 40] width 33 height 5
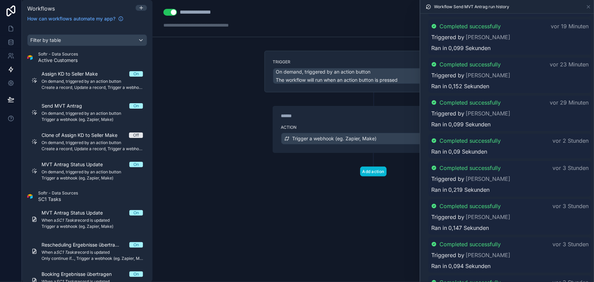
scroll to position [247, 0]
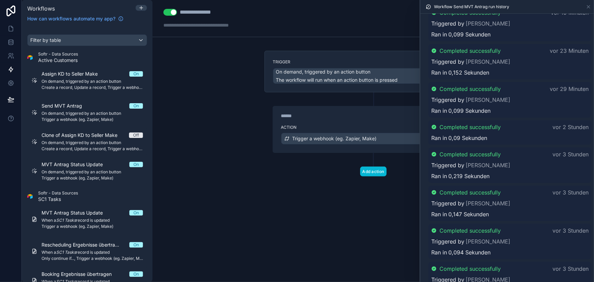
click at [588, 2] on div "Workflow Send MVT Antrag run history" at bounding box center [507, 6] width 168 height 13
click at [591, 6] on icon at bounding box center [588, 6] width 5 height 5
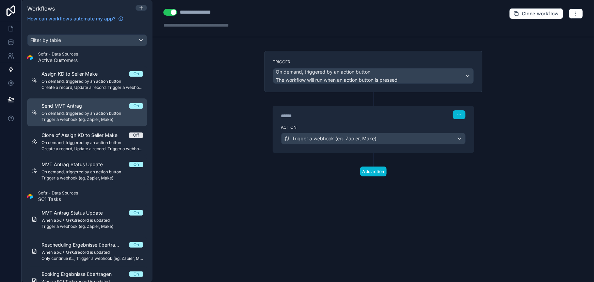
click at [76, 105] on span "Send MVT Antrag" at bounding box center [66, 105] width 49 height 7
